Goal: Task Accomplishment & Management: Manage account settings

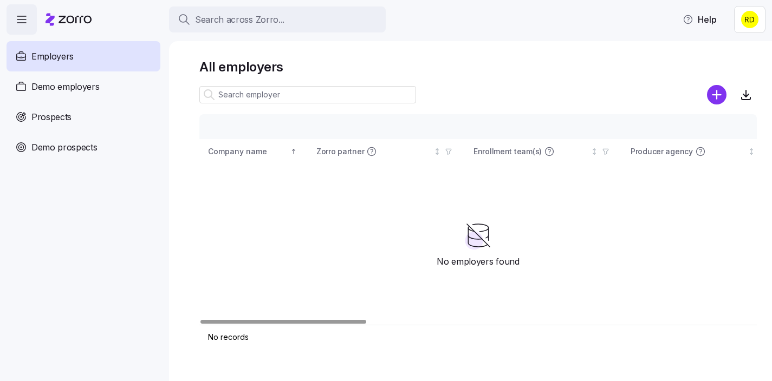
click at [757, 14] on html "Search across Zorro... Help Employers Demo employers Prospects Demo prospects A…" at bounding box center [386, 187] width 772 height 375
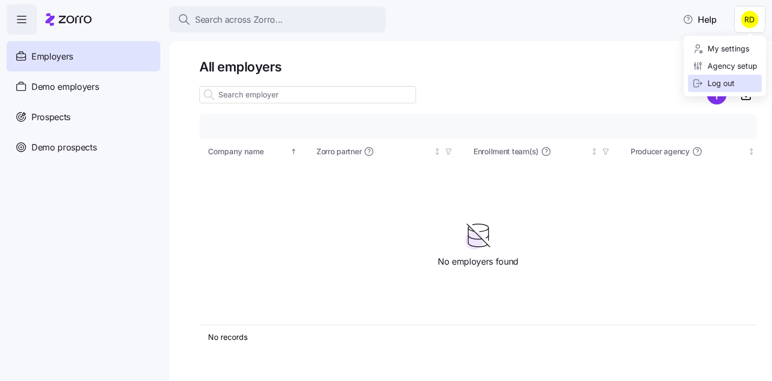
click at [723, 76] on div "Log out" at bounding box center [725, 83] width 74 height 17
